Goal: Complete application form

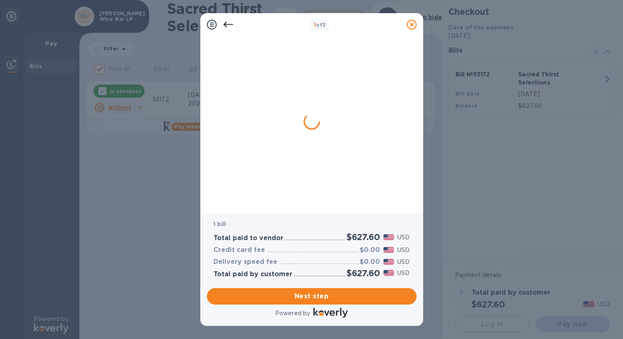
checkbox input "true"
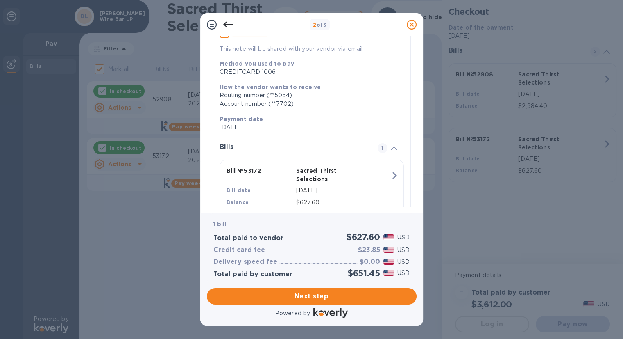
scroll to position [110, 0]
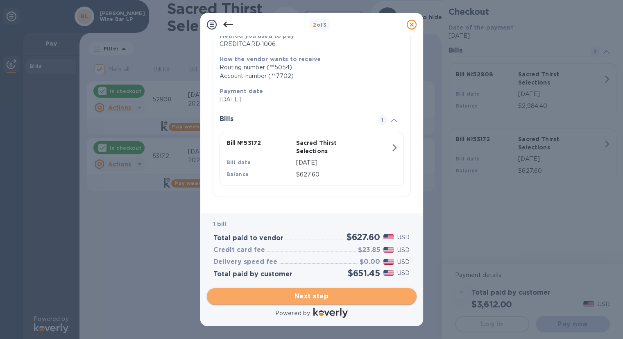
click at [316, 295] on span "Next step" at bounding box center [312, 296] width 197 height 10
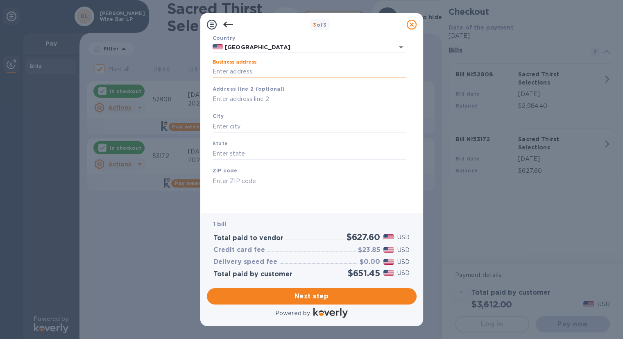
click at [246, 70] on input "Business address" at bounding box center [309, 72] width 193 height 12
type input "1798 [GEOGRAPHIC_DATA]"
click at [280, 118] on div "City" at bounding box center [309, 121] width 200 height 27
click at [281, 124] on input "text" at bounding box center [309, 126] width 193 height 12
type input "Auburn"
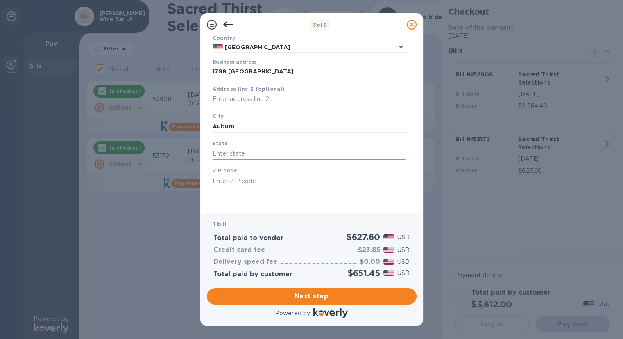
click at [284, 156] on input "text" at bounding box center [309, 154] width 193 height 12
type input "CA"
click at [284, 173] on div "ZIP code" at bounding box center [309, 176] width 200 height 27
click at [284, 182] on input "text" at bounding box center [309, 181] width 193 height 12
type input "95603"
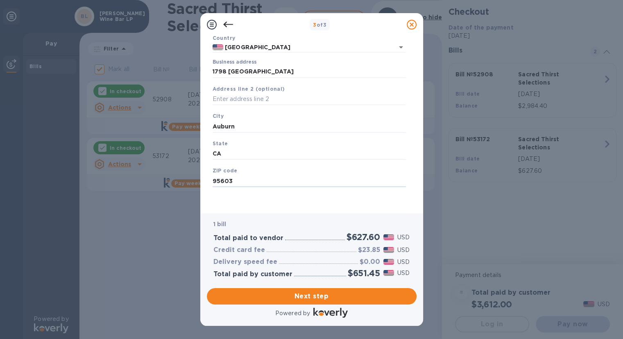
click at [298, 207] on div "Business Information Legal business name Please provide the legal name that app…" at bounding box center [311, 124] width 223 height 177
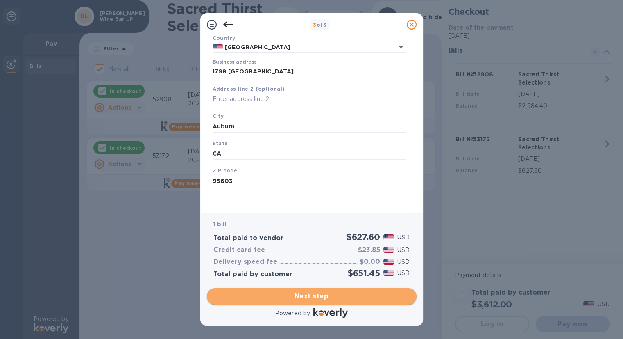
click at [316, 296] on span "Next step" at bounding box center [312, 296] width 197 height 10
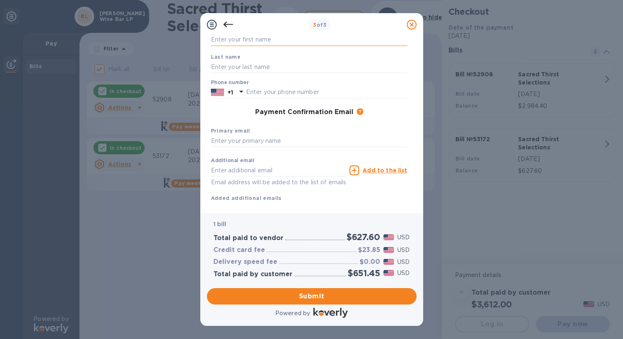
click at [243, 36] on input "text" at bounding box center [309, 40] width 197 height 12
type input "J"
type input "[PERSON_NAME]"
click at [244, 59] on div "Last name" at bounding box center [309, 62] width 203 height 27
click at [244, 64] on input "text" at bounding box center [309, 67] width 197 height 12
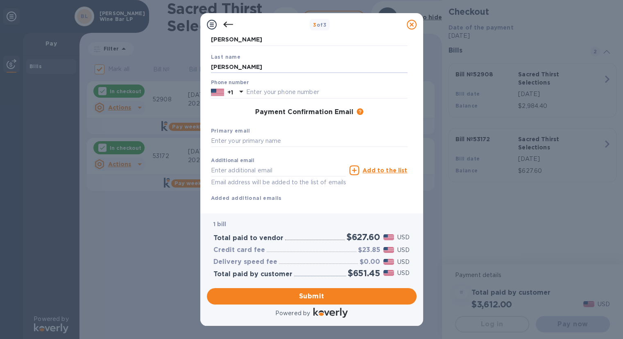
type input "[PERSON_NAME]"
click at [243, 105] on div "Payment Confirmation Email The added email addresses will be used to send the p…" at bounding box center [309, 112] width 203 height 15
click at [273, 93] on input "text" at bounding box center [327, 92] width 162 height 12
type input "5303689054"
click at [236, 120] on div "Payment Confirmation Email The added email addresses will be used to send the p…" at bounding box center [309, 112] width 203 height 15
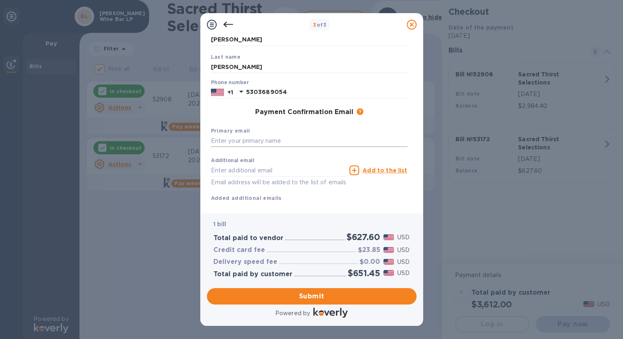
click at [243, 142] on input "text" at bounding box center [309, 141] width 197 height 12
type input "[PERSON_NAME][EMAIL_ADDRESS][PERSON_NAME][DOMAIN_NAME]"
click at [321, 195] on div "Additional email Email address will be added to the list of emails Add to the l…" at bounding box center [309, 177] width 197 height 49
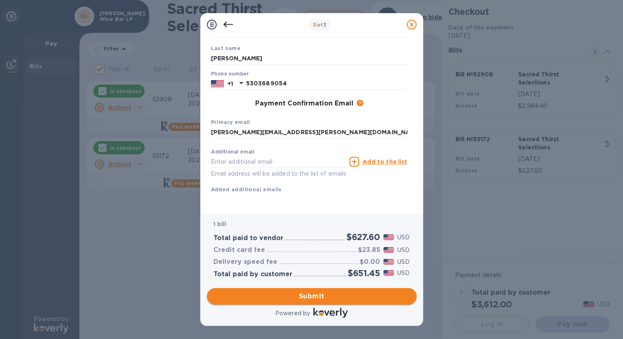
click at [338, 296] on span "Submit" at bounding box center [312, 296] width 197 height 10
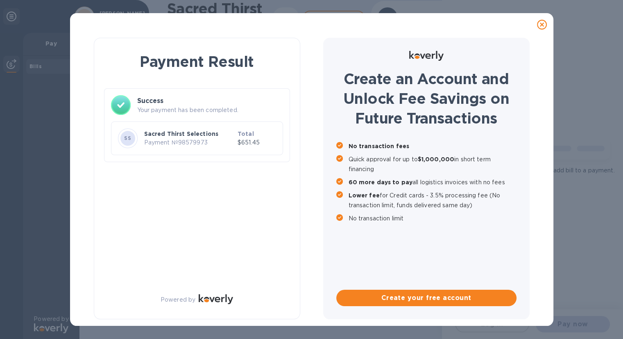
scroll to position [0, 0]
checkbox input "true"
